Goal: Information Seeking & Learning: Learn about a topic

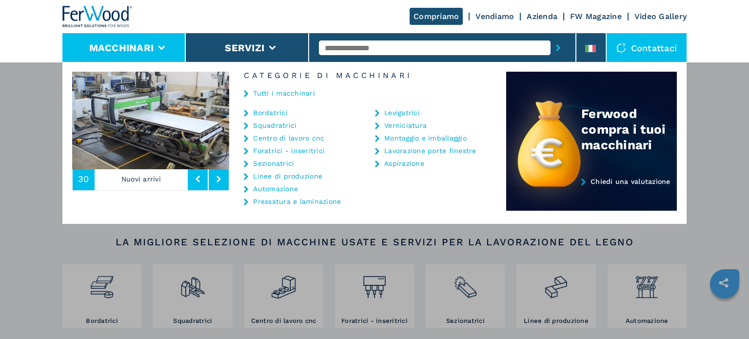
click at [276, 114] on link "Bordatrici" at bounding box center [270, 112] width 35 height 7
click at [276, 113] on link "Bordatrici" at bounding box center [270, 112] width 35 height 7
click at [276, 112] on link "Bordatrici" at bounding box center [270, 112] width 35 height 7
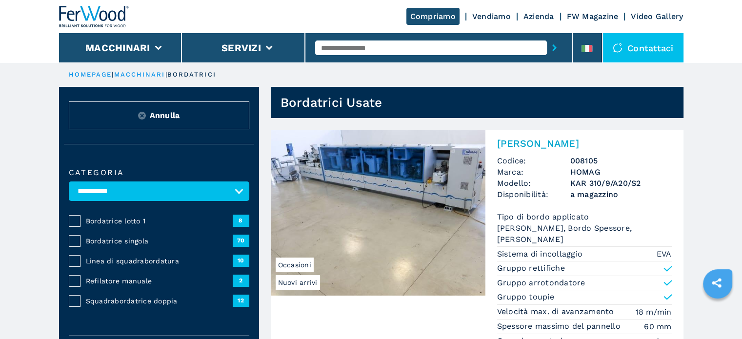
click at [120, 240] on span "Bordatrice singola" at bounding box center [159, 241] width 147 height 10
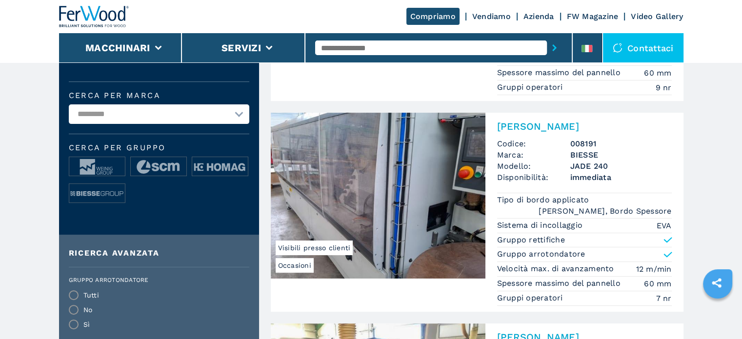
scroll to position [286, 0]
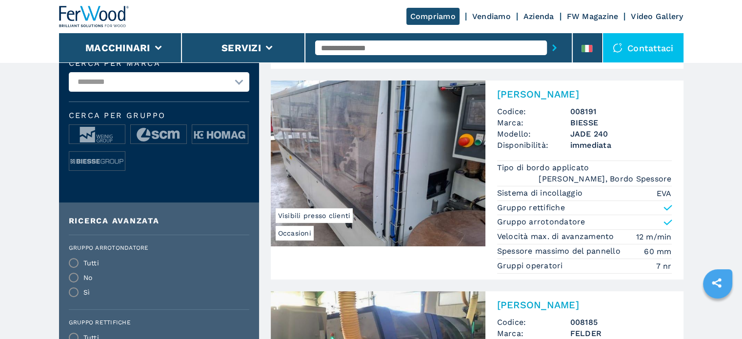
click at [583, 128] on h3 "JADE 240" at bounding box center [620, 133] width 101 height 11
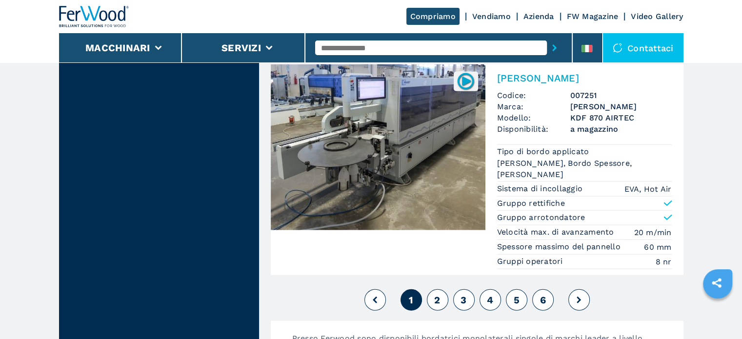
scroll to position [2451, 0]
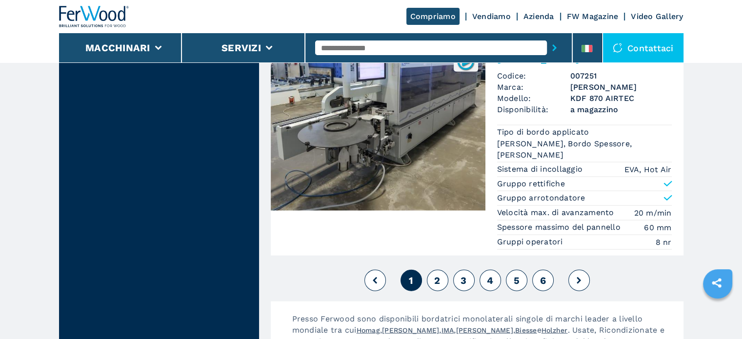
click at [441, 276] on button "2" at bounding box center [437, 280] width 21 height 21
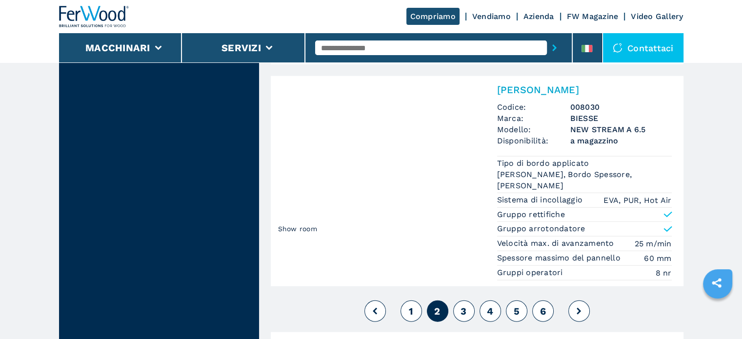
scroll to position [2529, 0]
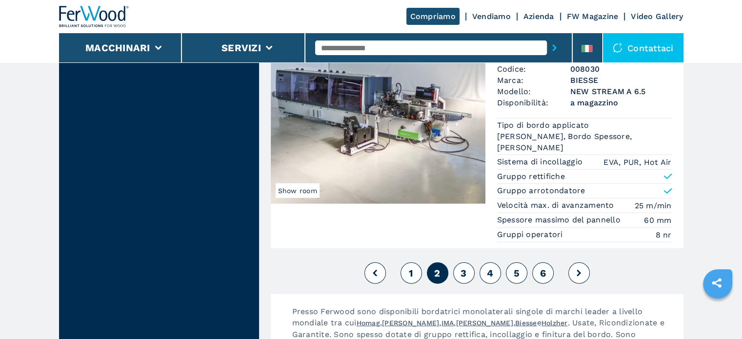
click at [462, 269] on span "3" at bounding box center [463, 273] width 6 height 12
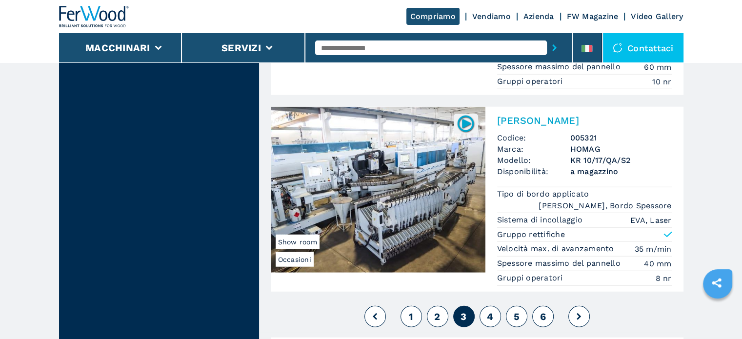
scroll to position [2523, 0]
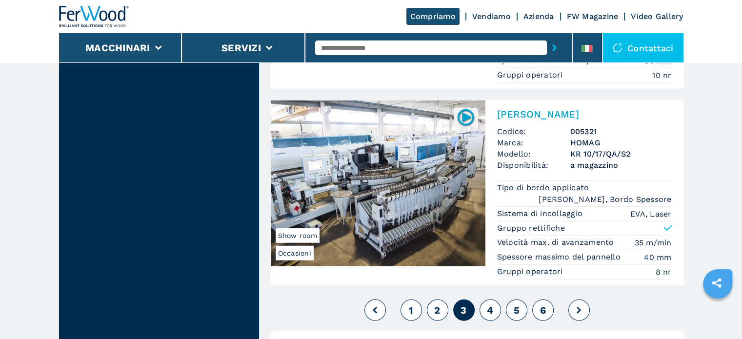
click at [490, 304] on span "4" at bounding box center [490, 310] width 6 height 12
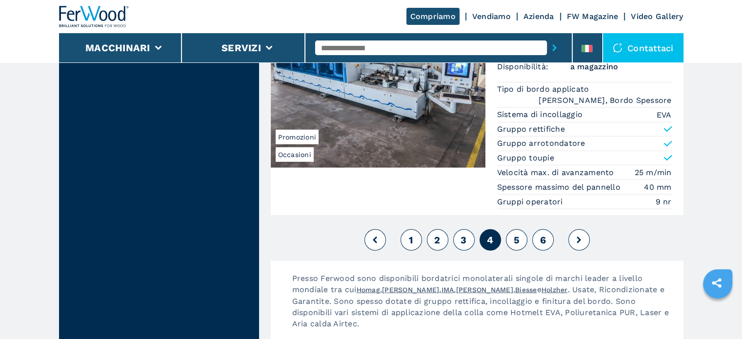
scroll to position [2694, 0]
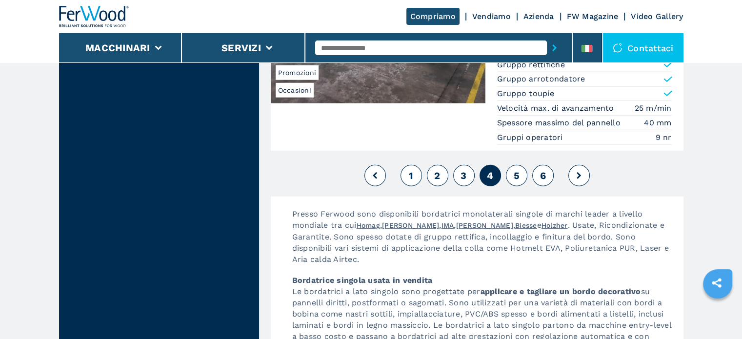
click at [519, 171] on button "5" at bounding box center [516, 175] width 21 height 21
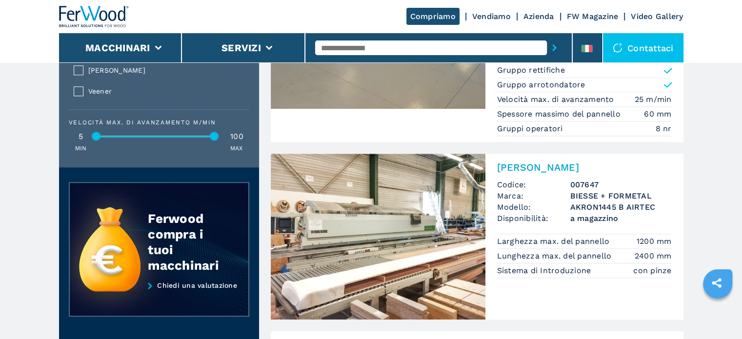
scroll to position [1073, 0]
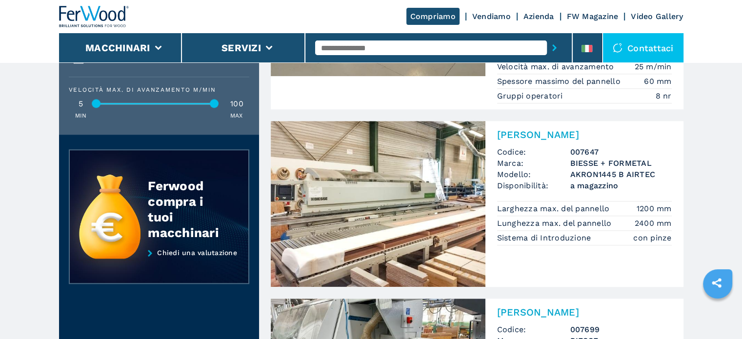
click at [594, 173] on h3 "AKRON1445 B AIRTEC" at bounding box center [620, 174] width 101 height 11
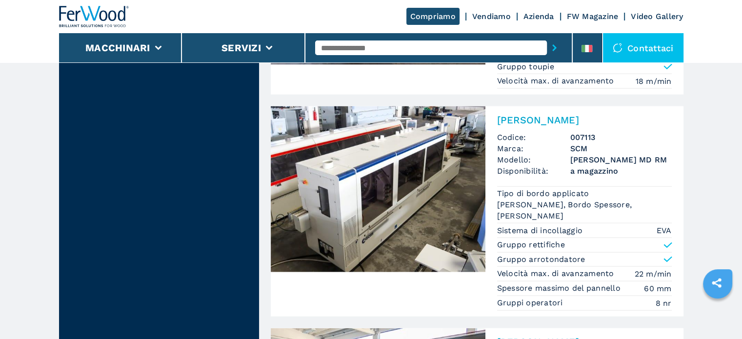
scroll to position [2185, 0]
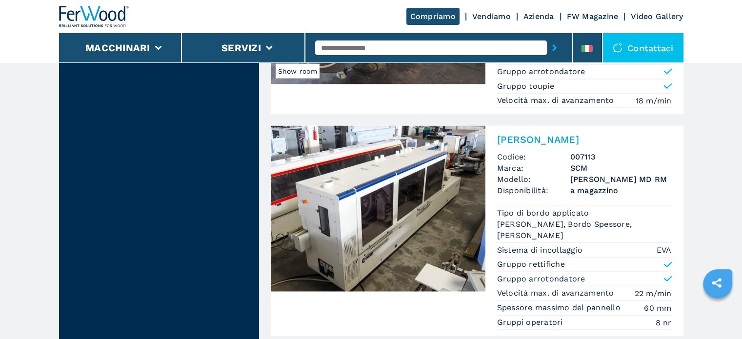
click at [600, 197] on div "Bordatrice Singola Codice: 007113 Marca: SCM Modello: STEFANI MD RM Disponibili…" at bounding box center [584, 231] width 198 height 210
click at [594, 185] on span "a magazzino" at bounding box center [620, 190] width 101 height 11
click at [570, 136] on h2 "[PERSON_NAME]" at bounding box center [584, 140] width 175 height 12
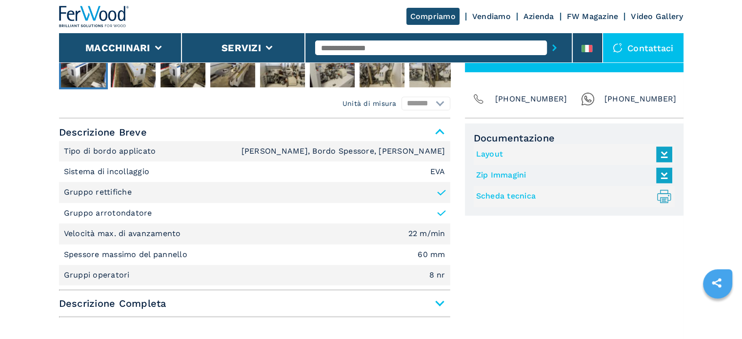
scroll to position [397, 0]
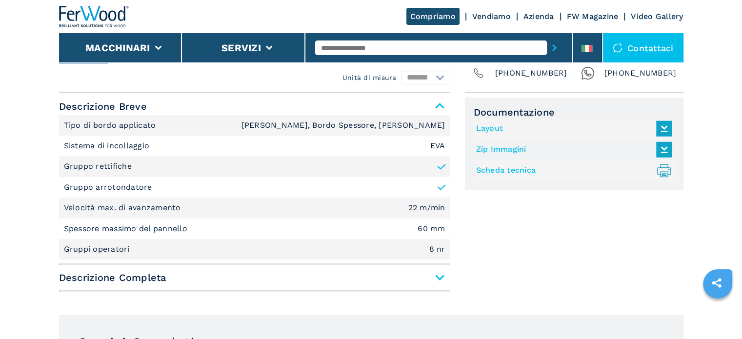
click at [443, 274] on span "Descrizione Completa" at bounding box center [254, 278] width 391 height 18
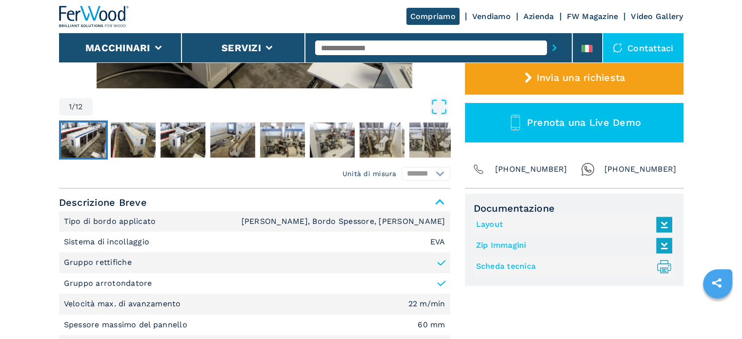
scroll to position [3, 0]
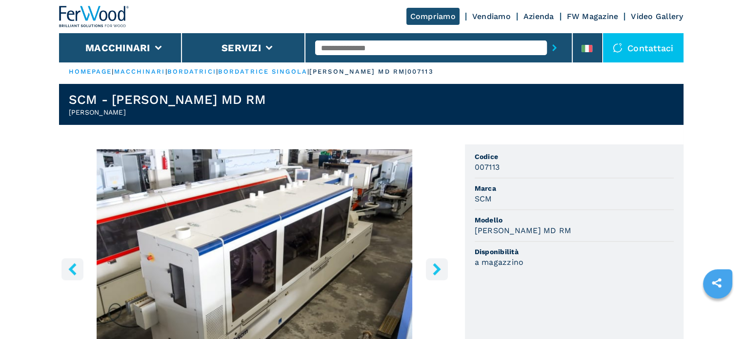
click at [334, 50] on input "text" at bounding box center [431, 47] width 232 height 15
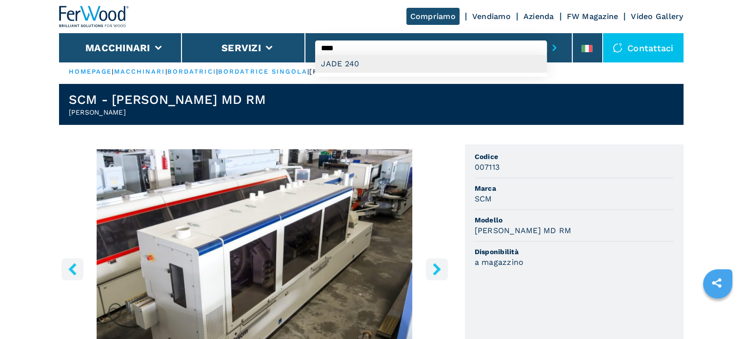
click at [330, 63] on div "JADE 240" at bounding box center [431, 64] width 232 height 18
type input "********"
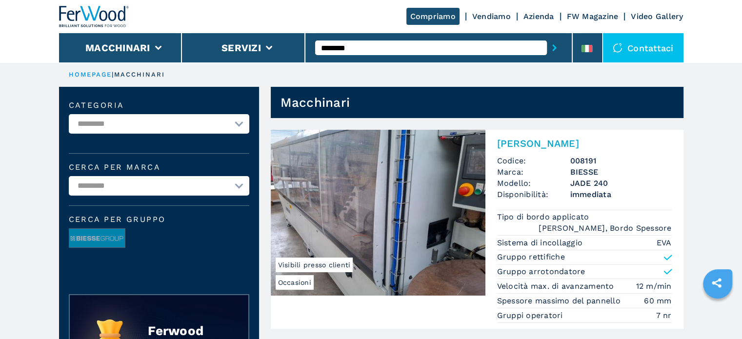
click at [583, 180] on h3 "JADE 240" at bounding box center [620, 183] width 101 height 11
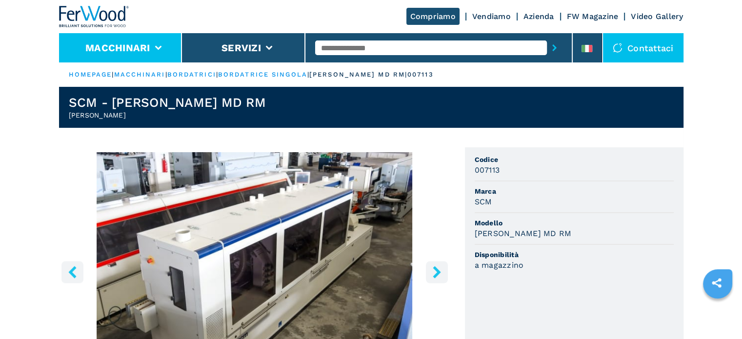
click at [139, 40] on li "Macchinari" at bounding box center [120, 47] width 123 height 29
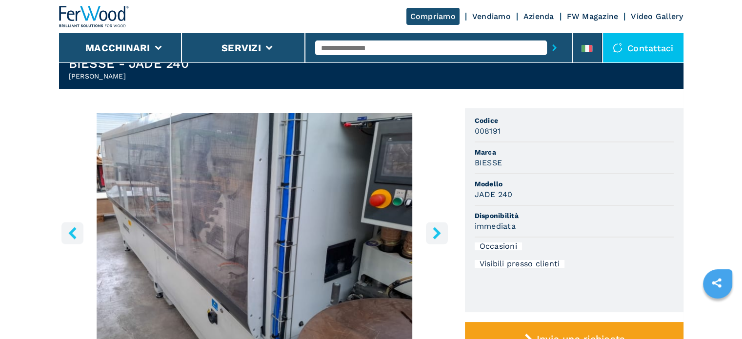
scroll to position [59, 0]
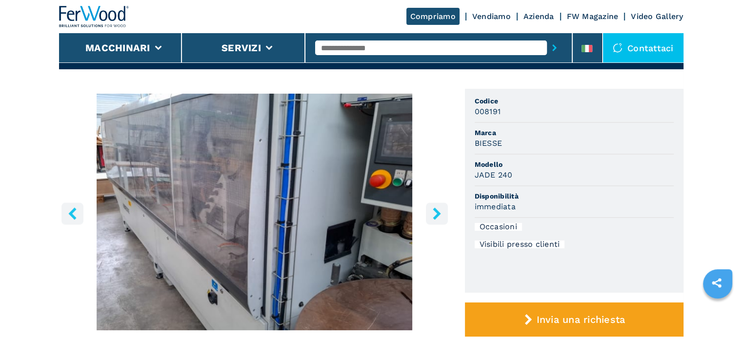
click at [435, 208] on icon "right-button" at bounding box center [437, 213] width 8 height 12
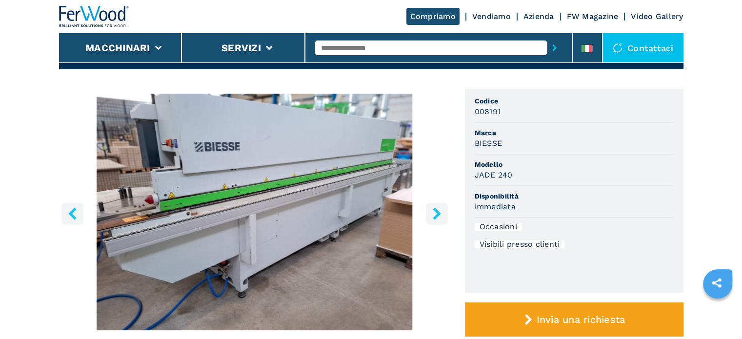
click at [435, 209] on icon "right-button" at bounding box center [437, 213] width 8 height 12
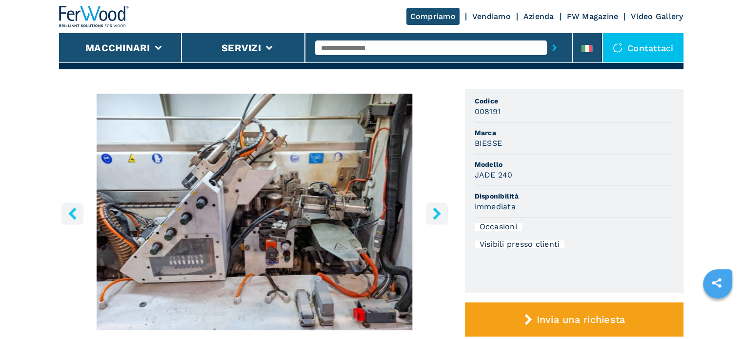
click at [435, 209] on icon "right-button" at bounding box center [437, 213] width 8 height 12
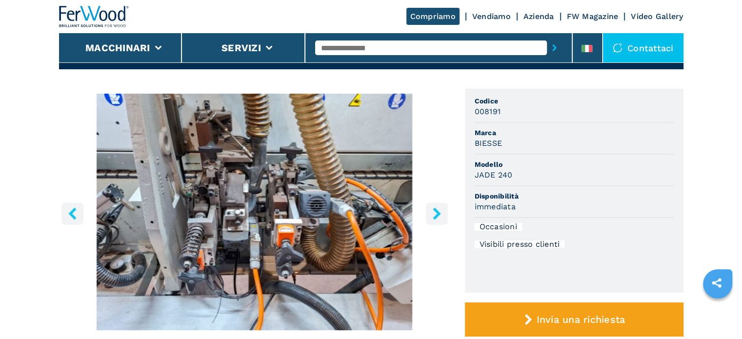
click at [437, 212] on icon "right-button" at bounding box center [437, 213] width 8 height 12
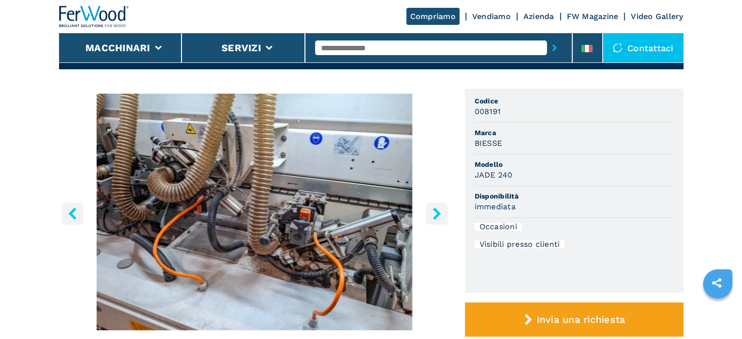
click at [437, 216] on icon "right-button" at bounding box center [437, 213] width 8 height 12
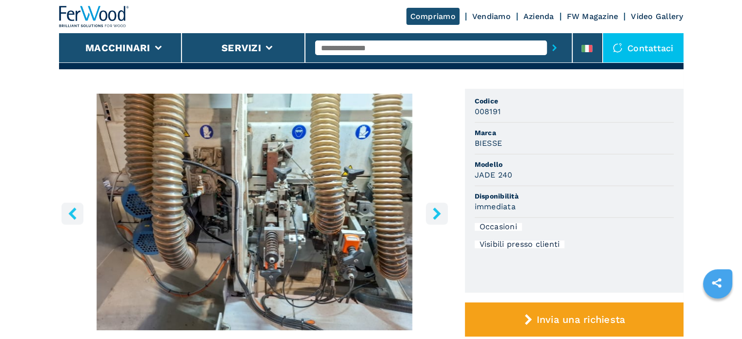
click at [439, 215] on icon "right-button" at bounding box center [437, 213] width 12 height 12
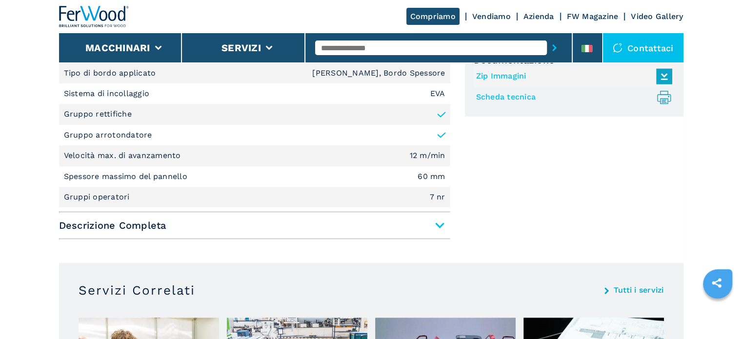
scroll to position [462, 0]
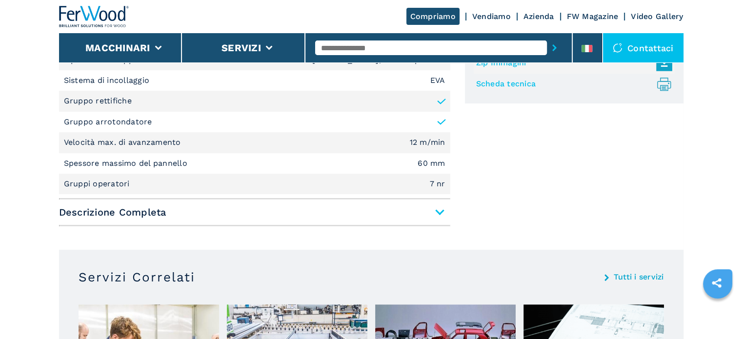
click at [438, 211] on span "Descrizione Completa" at bounding box center [254, 212] width 391 height 18
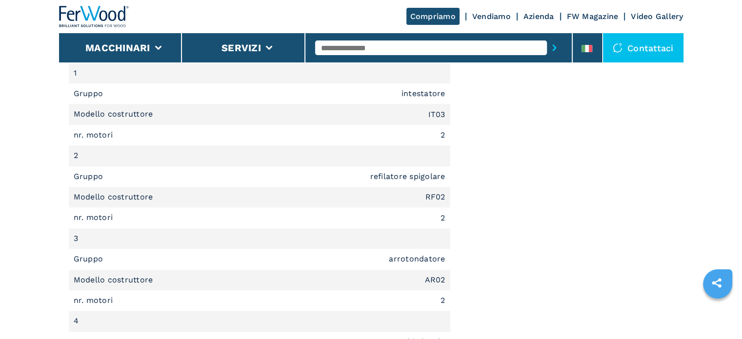
scroll to position [179, 0]
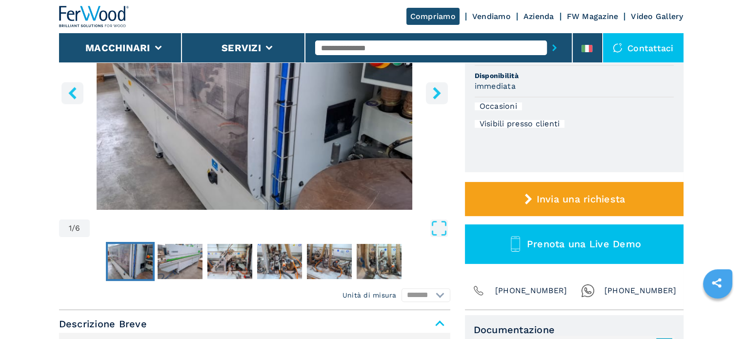
click at [438, 100] on button "right-button" at bounding box center [437, 93] width 22 height 22
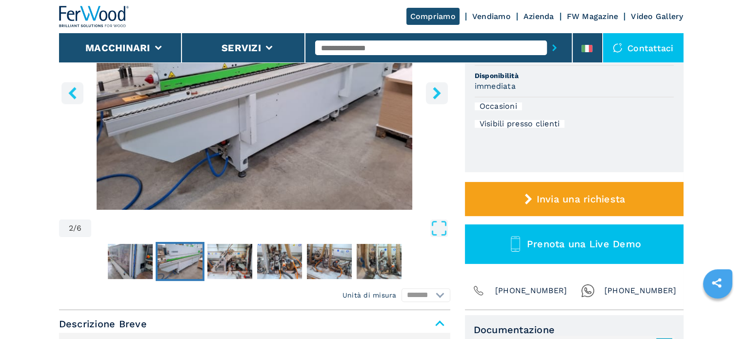
click at [438, 100] on button "right-button" at bounding box center [437, 93] width 22 height 22
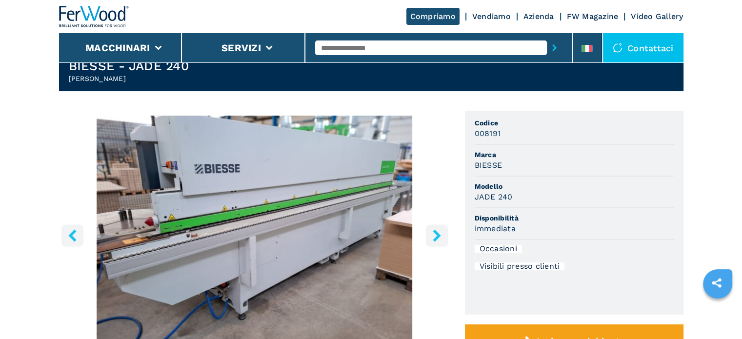
scroll to position [17, 0]
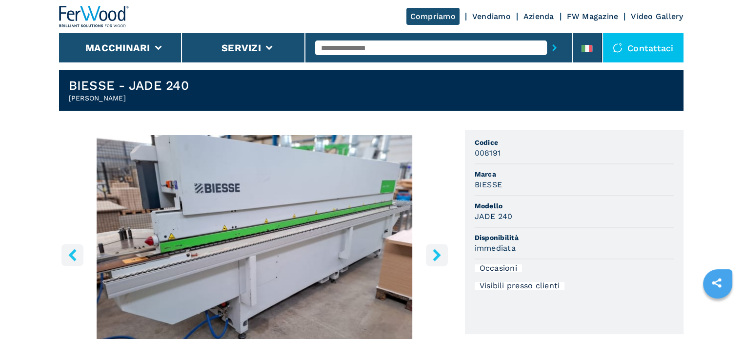
click at [439, 254] on icon "right-button" at bounding box center [437, 255] width 8 height 12
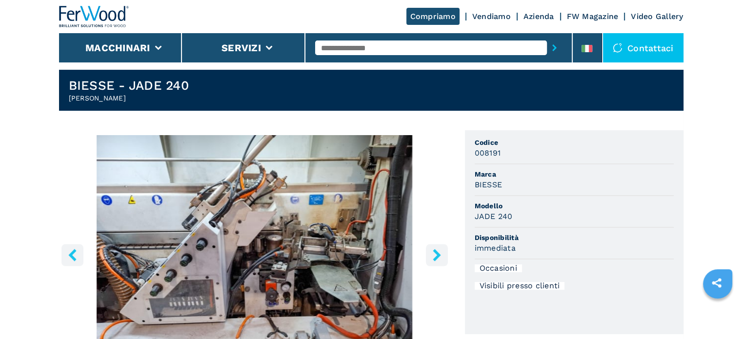
click at [432, 246] on button "right-button" at bounding box center [437, 255] width 22 height 22
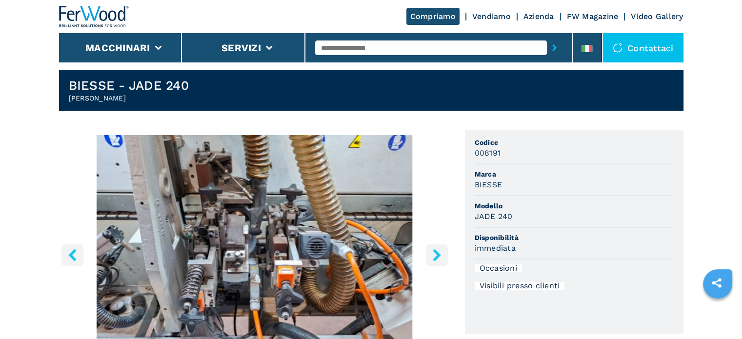
click at [432, 246] on button "right-button" at bounding box center [437, 255] width 22 height 22
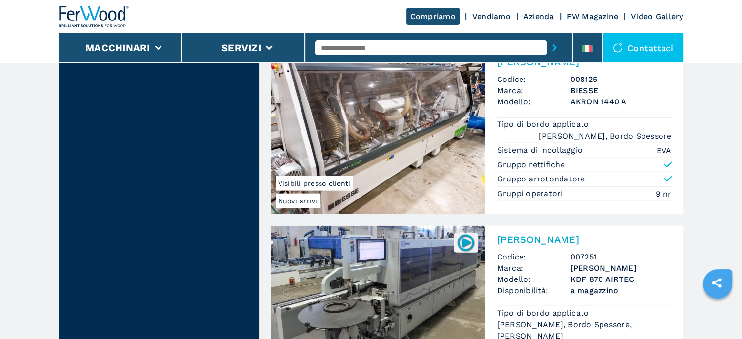
scroll to position [2276, 0]
